Goal: Obtain resource: Obtain resource

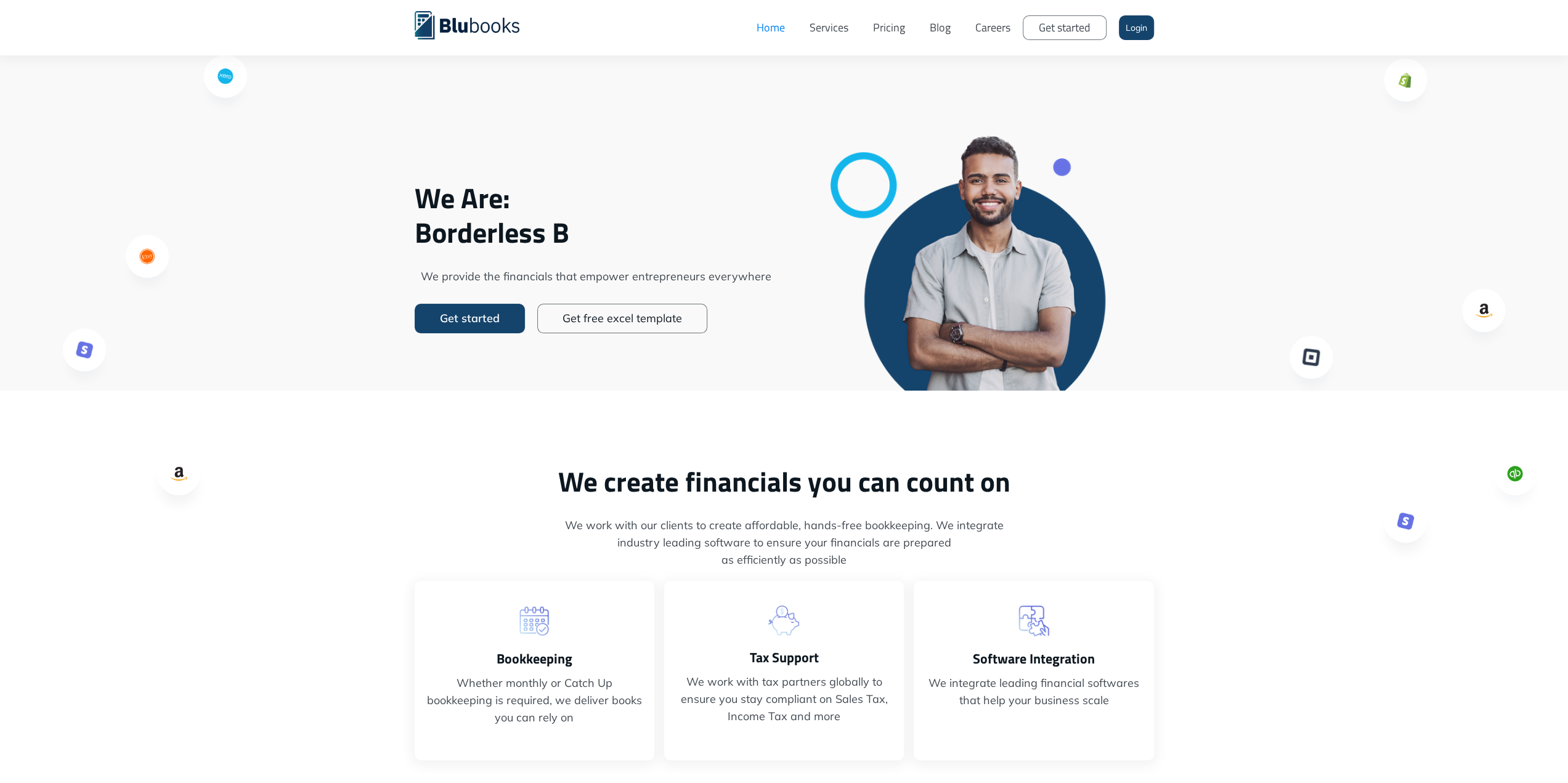
click at [624, 325] on link "Get free excel template" at bounding box center [622, 318] width 170 height 30
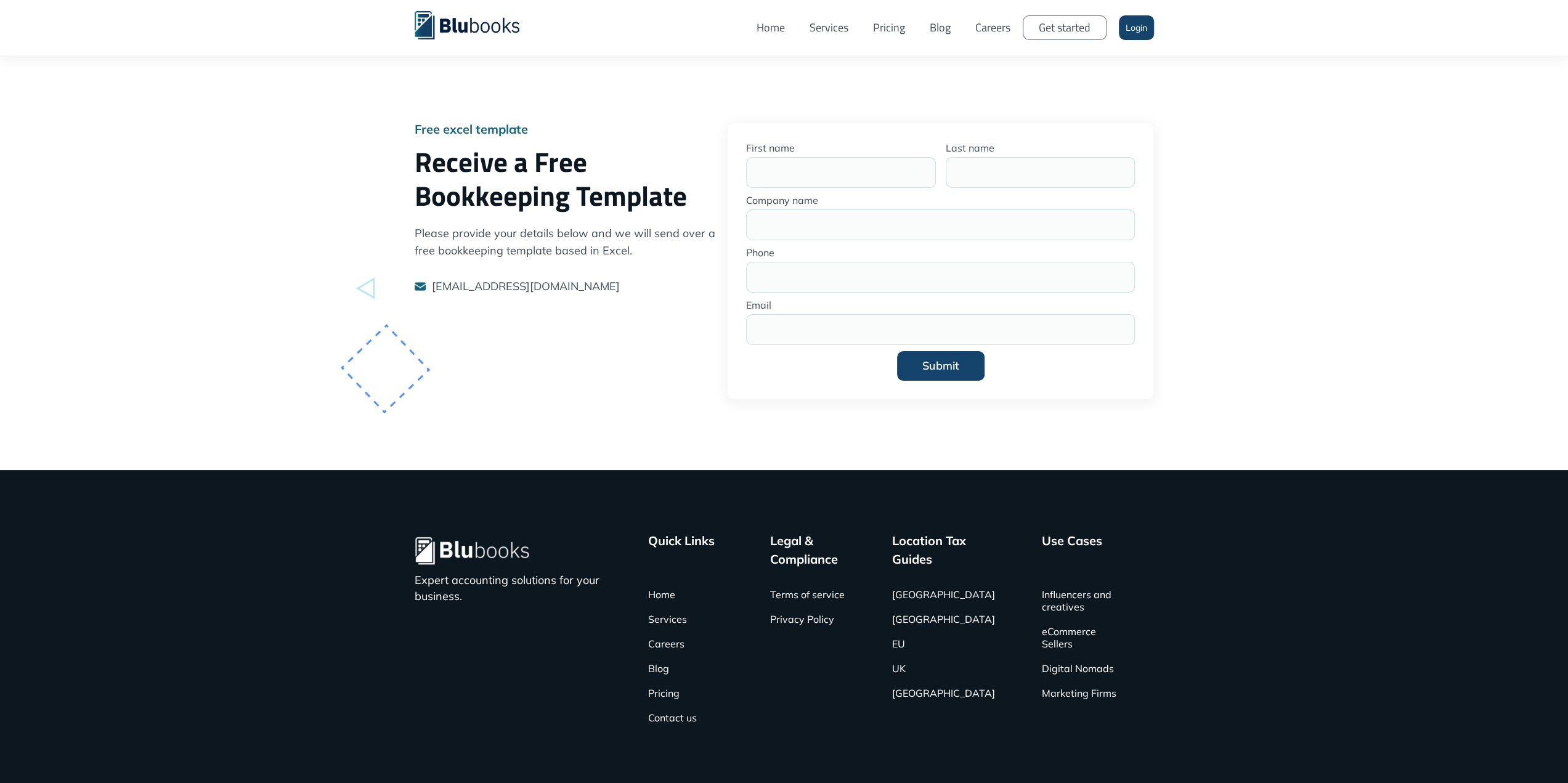
click at [429, 25] on img "home" at bounding box center [467, 25] width 105 height 28
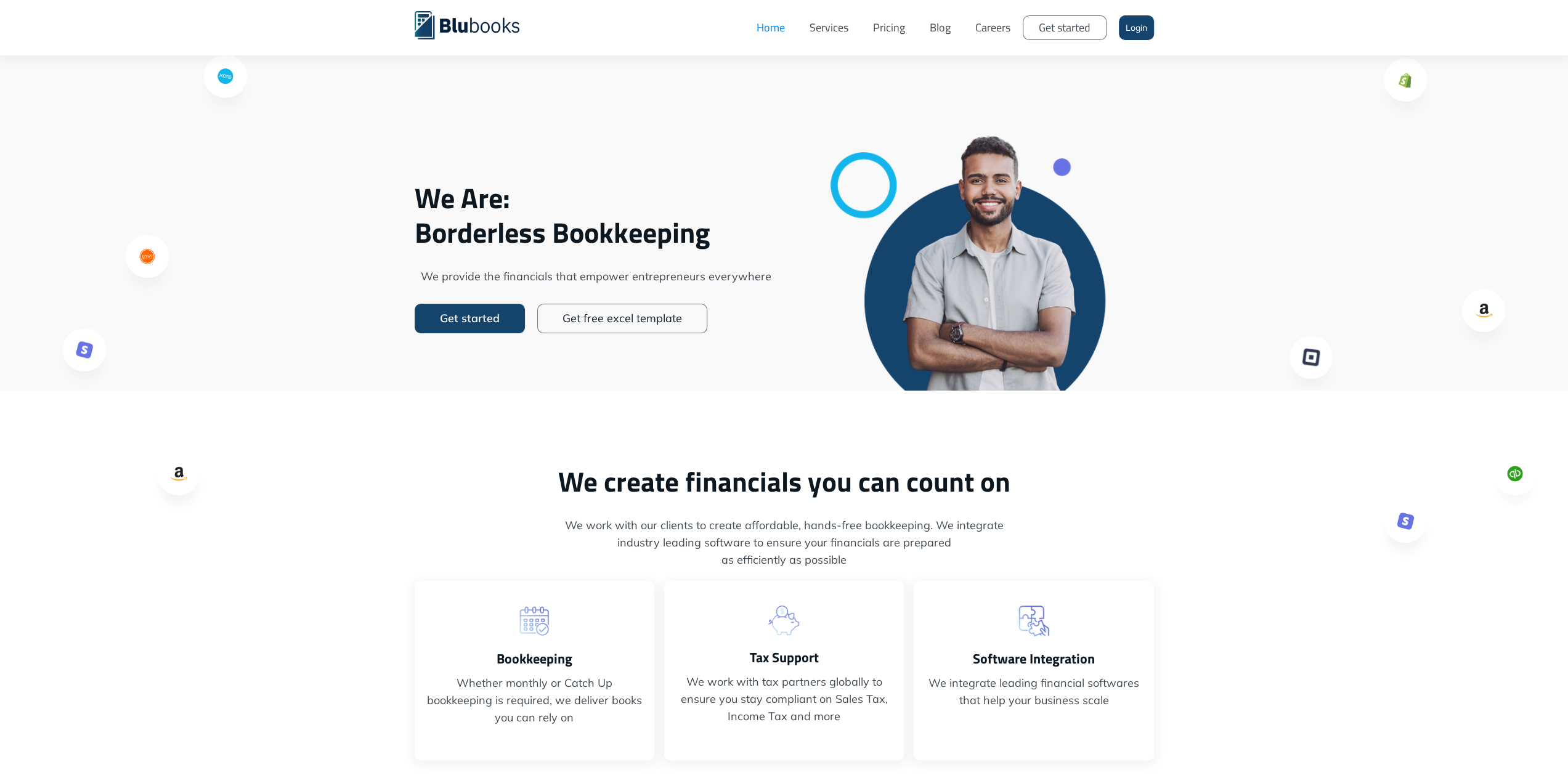
click at [514, 321] on link "Get started" at bounding box center [469, 318] width 110 height 30
